Goal: Information Seeking & Learning: Learn about a topic

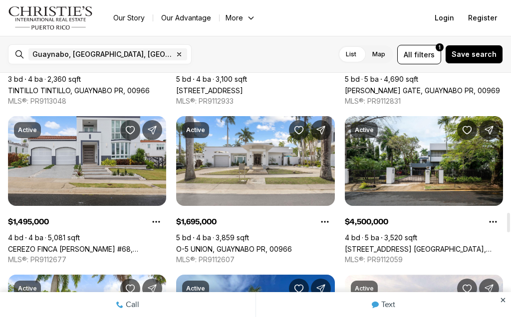
scroll to position [1742, 0]
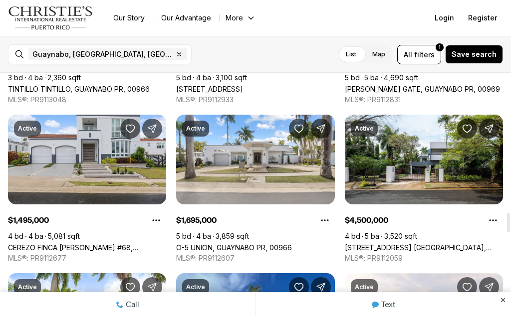
click at [75, 243] on link "CEREZO FINCA [PERSON_NAME] #68, GUAYNABO PR, 00971" at bounding box center [87, 247] width 158 height 8
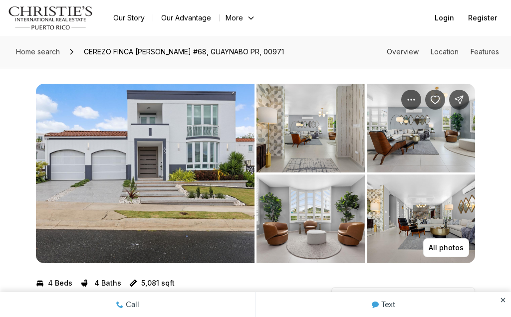
click at [167, 128] on img "View image gallery" at bounding box center [145, 174] width 219 height 180
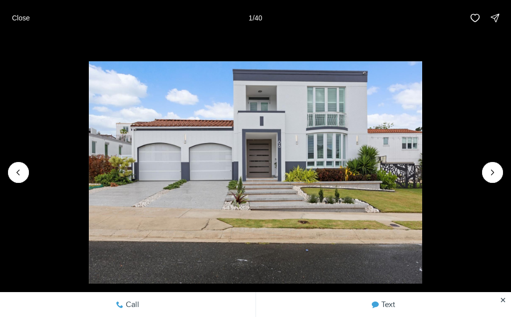
click at [131, 166] on img "1 of 40" at bounding box center [255, 172] width 333 height 222
click at [496, 170] on icon "Next slide" at bounding box center [492, 173] width 10 height 10
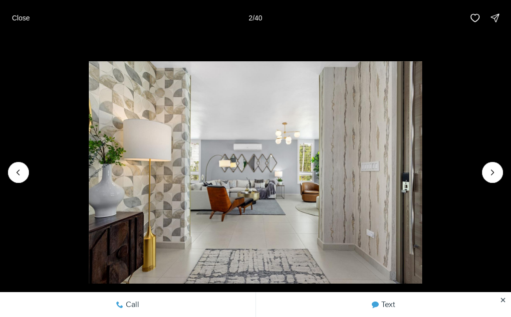
click at [490, 169] on icon "Next slide" at bounding box center [492, 173] width 10 height 10
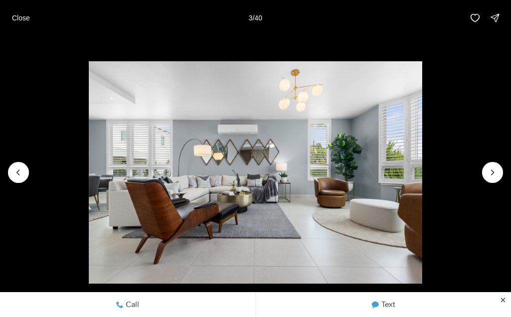
click at [493, 171] on icon "Next slide" at bounding box center [492, 173] width 10 height 10
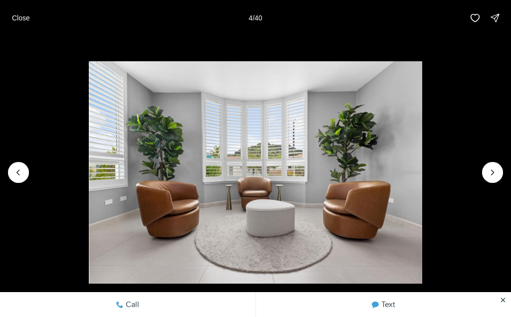
click at [494, 168] on icon "Next slide" at bounding box center [492, 173] width 10 height 10
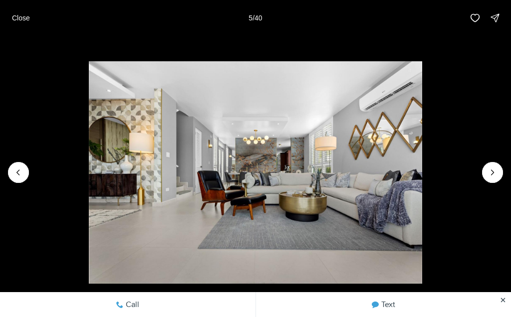
click at [494, 171] on icon "Next slide" at bounding box center [492, 173] width 10 height 10
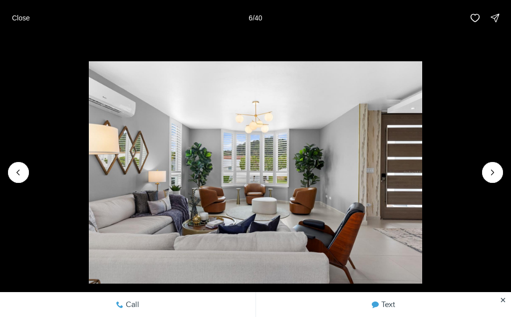
click at [494, 170] on icon "Next slide" at bounding box center [492, 173] width 10 height 10
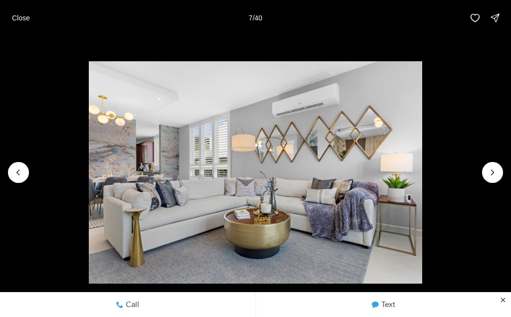
click at [496, 168] on icon "Next slide" at bounding box center [492, 173] width 10 height 10
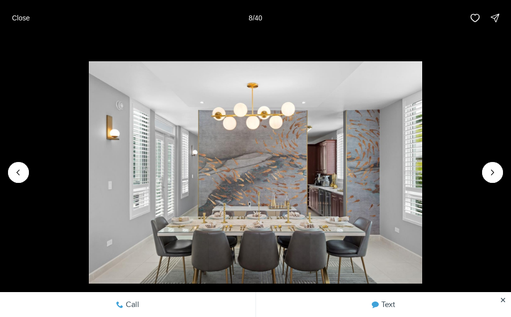
click at [496, 169] on icon "Next slide" at bounding box center [492, 173] width 10 height 10
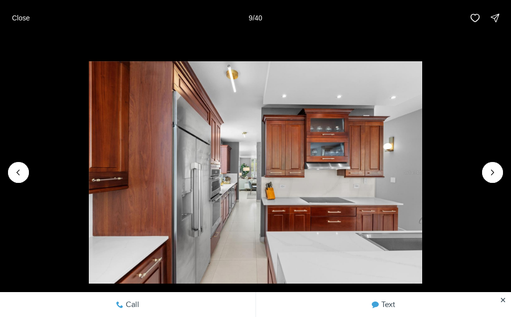
click at [492, 171] on icon "Next slide" at bounding box center [492, 173] width 10 height 10
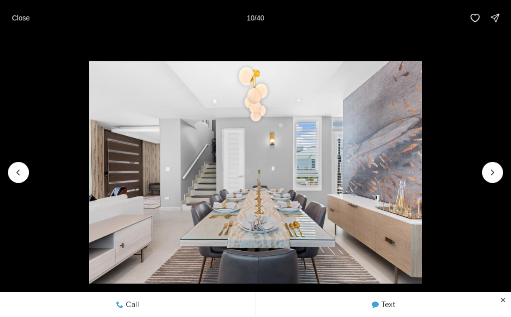
click at [494, 174] on icon "Next slide" at bounding box center [492, 173] width 10 height 10
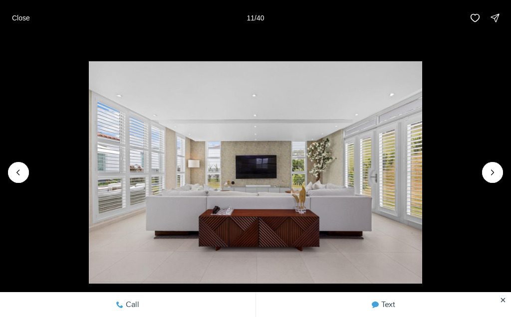
click at [496, 168] on icon "Next slide" at bounding box center [492, 173] width 10 height 10
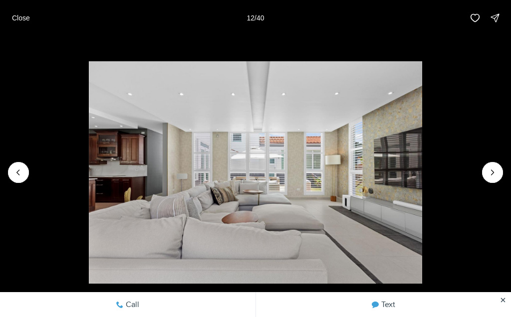
click at [494, 170] on icon "Next slide" at bounding box center [492, 173] width 10 height 10
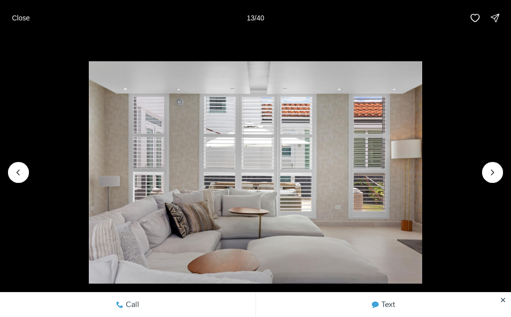
click at [493, 172] on icon "Next slide" at bounding box center [492, 173] width 10 height 10
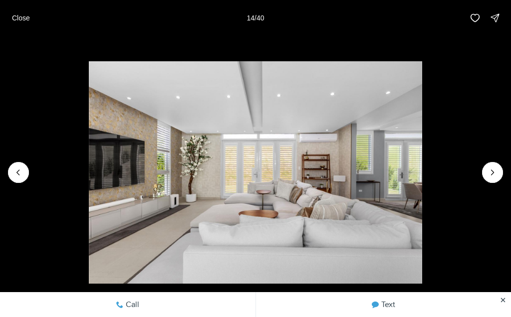
click at [490, 168] on icon "Next slide" at bounding box center [492, 173] width 10 height 10
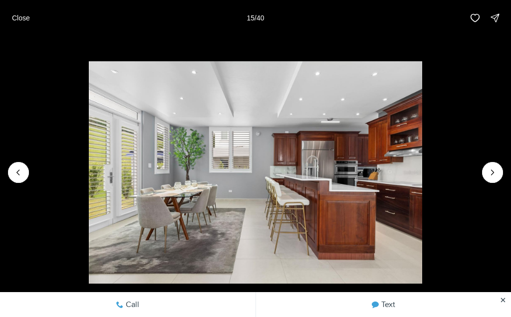
click at [492, 169] on icon "Next slide" at bounding box center [492, 173] width 10 height 10
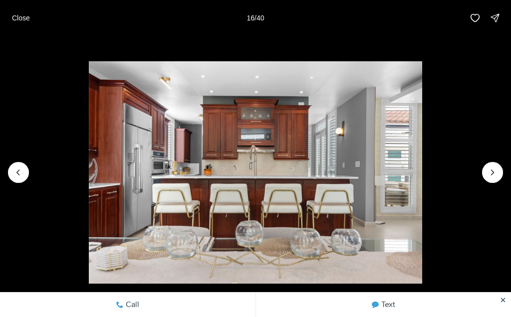
click at [492, 171] on icon "Next slide" at bounding box center [492, 172] width 2 height 5
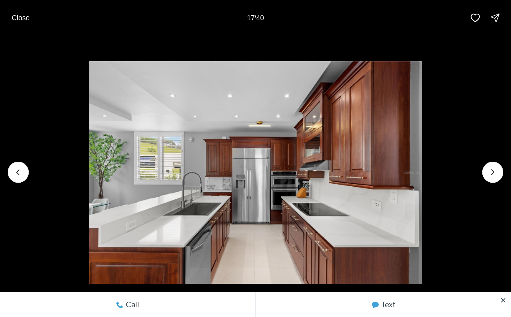
click at [493, 169] on icon "Next slide" at bounding box center [492, 173] width 10 height 10
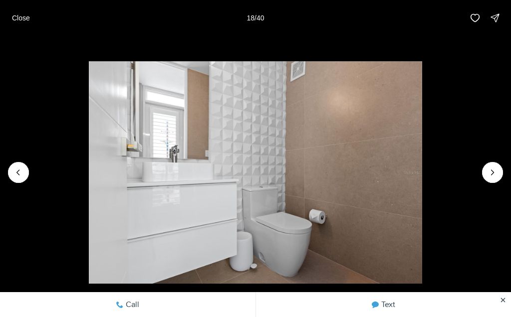
click at [494, 172] on icon "Next slide" at bounding box center [492, 173] width 10 height 10
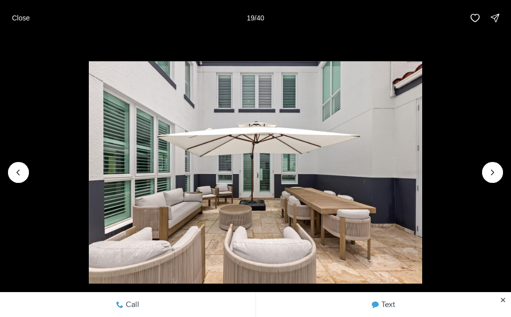
click at [491, 168] on icon "Next slide" at bounding box center [492, 173] width 10 height 10
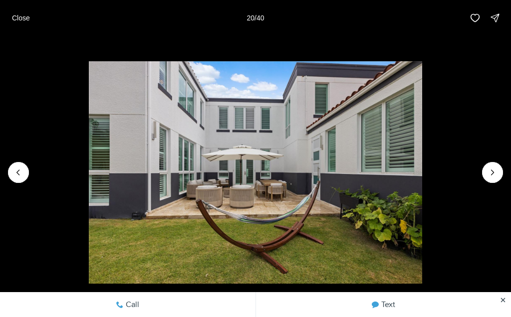
click at [494, 171] on icon "Next slide" at bounding box center [492, 173] width 10 height 10
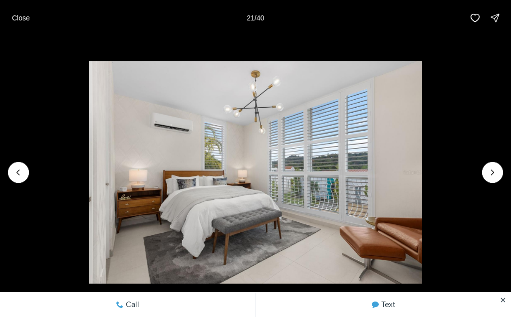
click at [493, 169] on icon "Next slide" at bounding box center [492, 173] width 10 height 10
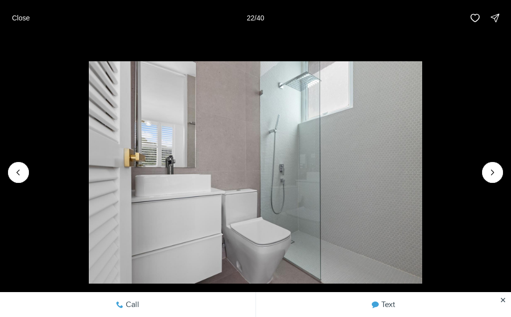
click at [493, 165] on button "Next slide" at bounding box center [492, 172] width 21 height 21
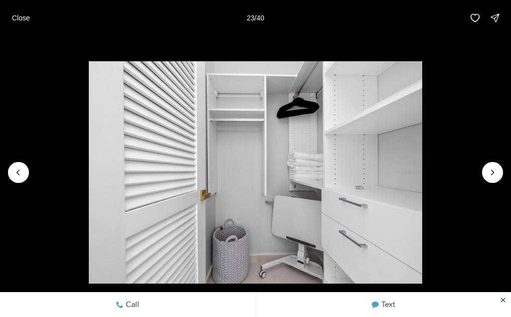
click at [496, 170] on icon "Next slide" at bounding box center [492, 173] width 10 height 10
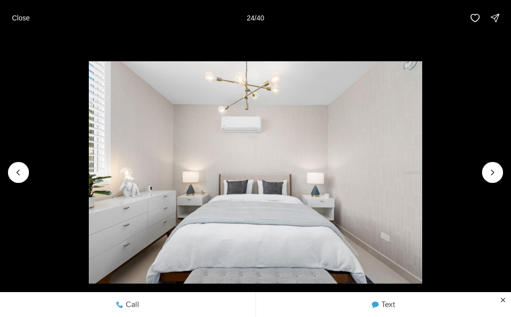
click at [496, 169] on icon "Next slide" at bounding box center [492, 173] width 10 height 10
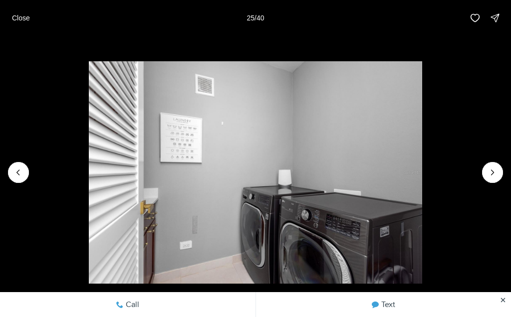
click at [497, 165] on button "Next slide" at bounding box center [492, 172] width 21 height 21
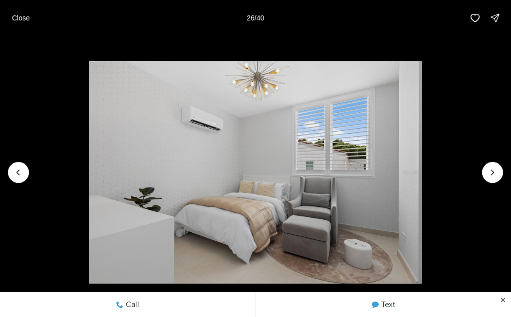
click at [496, 168] on icon "Next slide" at bounding box center [492, 173] width 10 height 10
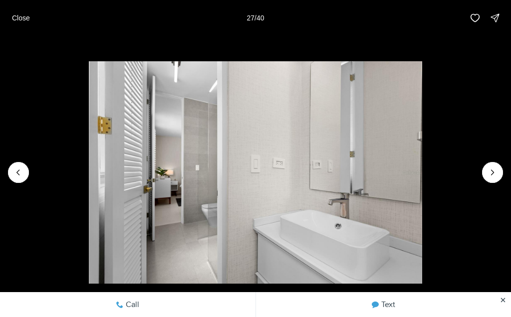
click at [497, 169] on icon "Next slide" at bounding box center [492, 173] width 10 height 10
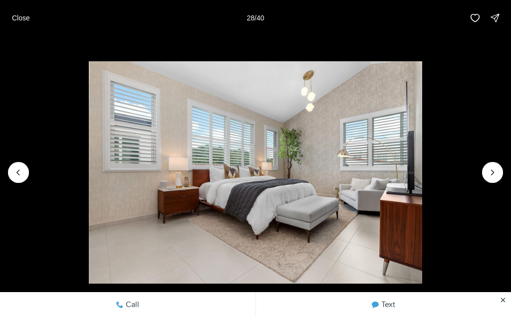
click at [492, 169] on icon "Next slide" at bounding box center [492, 173] width 10 height 10
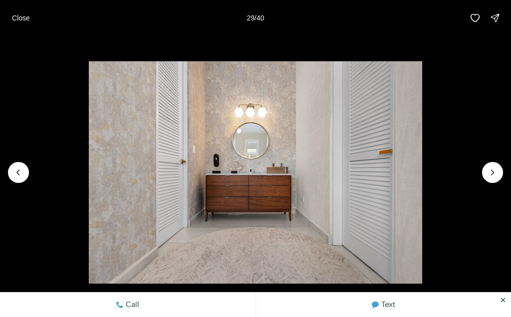
click at [493, 172] on icon "Next slide" at bounding box center [492, 173] width 10 height 10
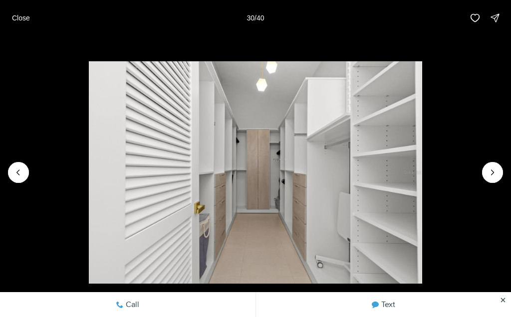
click at [498, 167] on button "Next slide" at bounding box center [492, 172] width 21 height 21
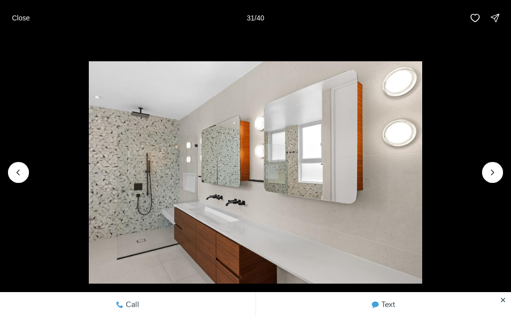
click at [498, 167] on button "Next slide" at bounding box center [492, 172] width 21 height 21
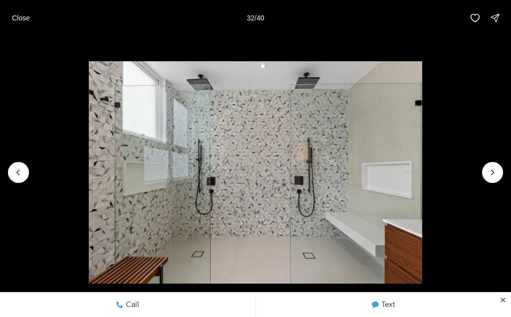
click at [496, 172] on icon "Next slide" at bounding box center [492, 173] width 10 height 10
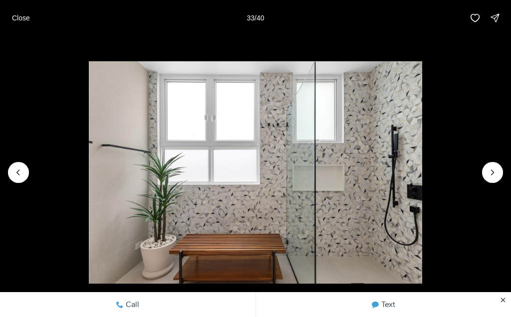
click at [491, 170] on icon "Next slide" at bounding box center [492, 173] width 10 height 10
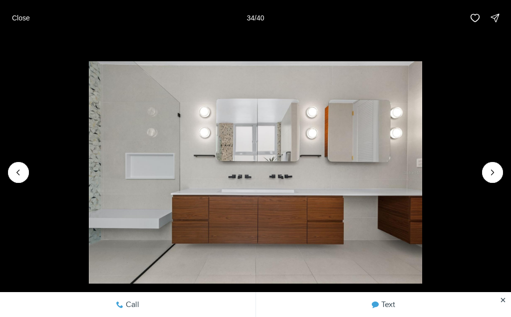
click at [494, 168] on icon "Next slide" at bounding box center [492, 173] width 10 height 10
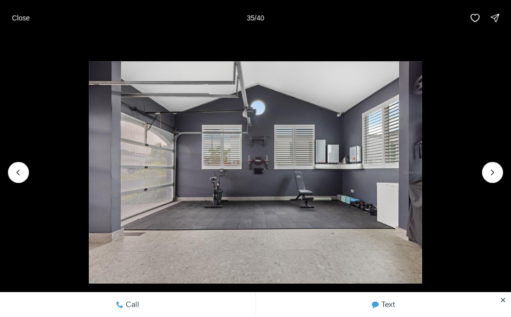
click at [494, 168] on icon "Next slide" at bounding box center [492, 173] width 10 height 10
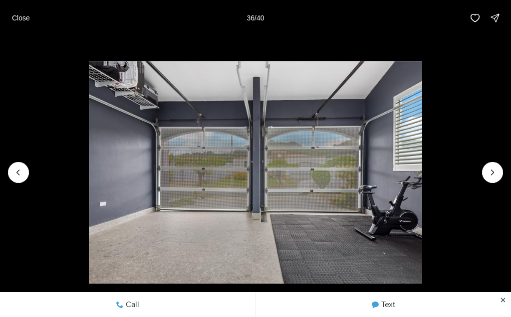
click at [493, 164] on button "Next slide" at bounding box center [492, 172] width 21 height 21
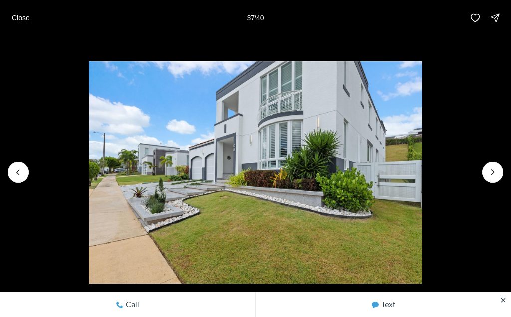
click at [494, 169] on icon "Next slide" at bounding box center [492, 173] width 10 height 10
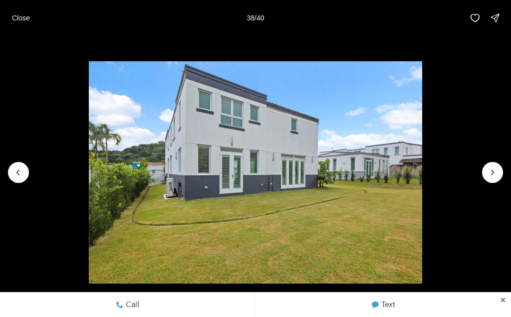
click at [493, 168] on icon "Next slide" at bounding box center [492, 173] width 10 height 10
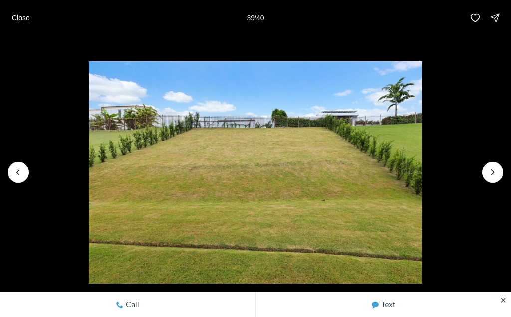
click at [491, 168] on icon "Next slide" at bounding box center [492, 173] width 10 height 10
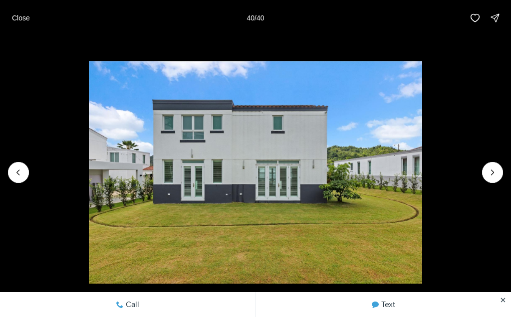
click at [422, 166] on img "40 of 40" at bounding box center [255, 172] width 333 height 222
click at [498, 175] on div at bounding box center [492, 172] width 21 height 21
click at [498, 167] on div at bounding box center [492, 172] width 21 height 21
click at [498, 173] on div at bounding box center [492, 172] width 21 height 21
click at [15, 14] on p "Close" at bounding box center [21, 18] width 18 height 8
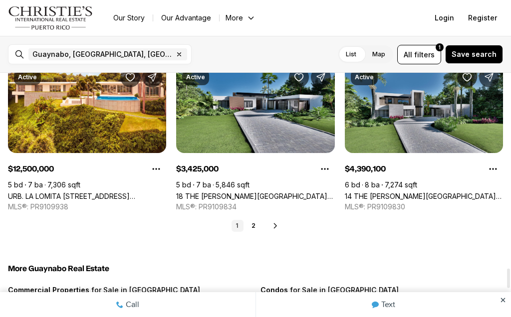
scroll to position [2427, 0]
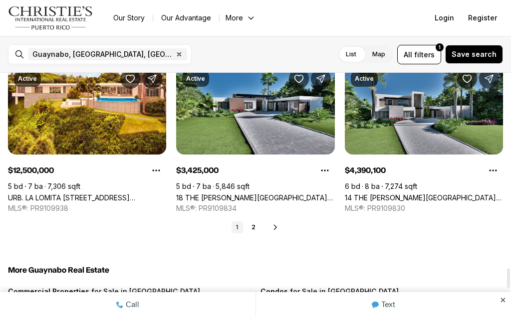
click at [275, 225] on icon at bounding box center [275, 228] width 8 height 8
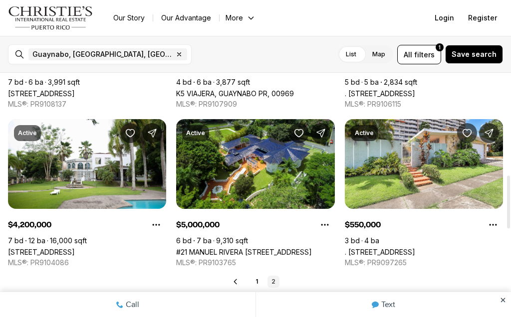
scroll to position [469, 0]
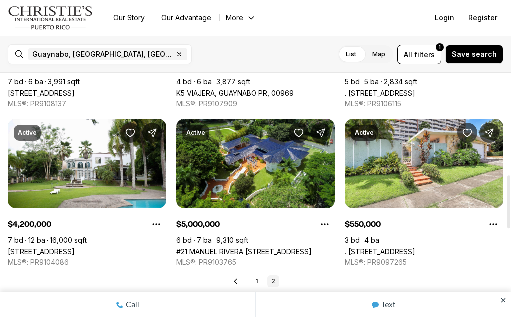
click at [415, 247] on link ". [STREET_ADDRESS]" at bounding box center [380, 251] width 70 height 8
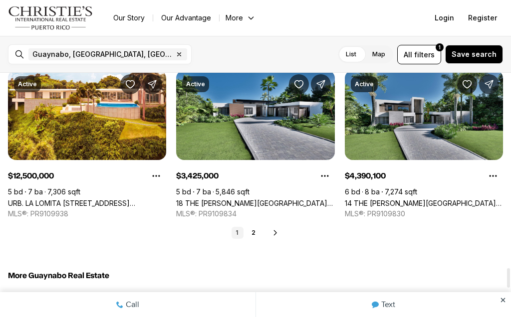
scroll to position [2423, 0]
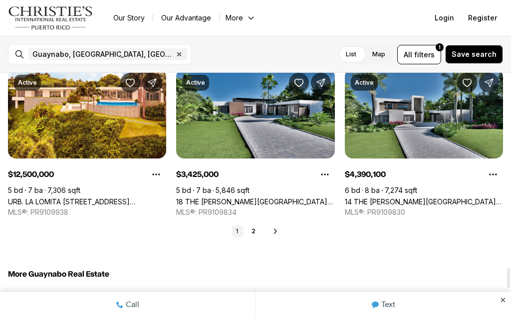
click at [277, 229] on icon at bounding box center [275, 231] width 8 height 8
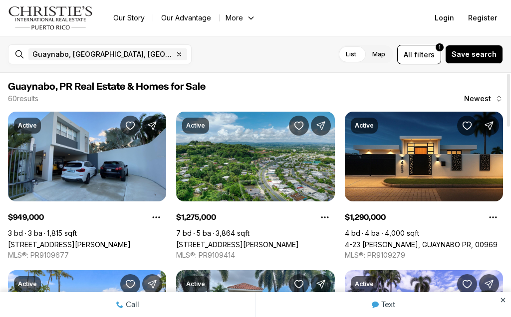
scroll to position [0, 0]
